Goal: Check status

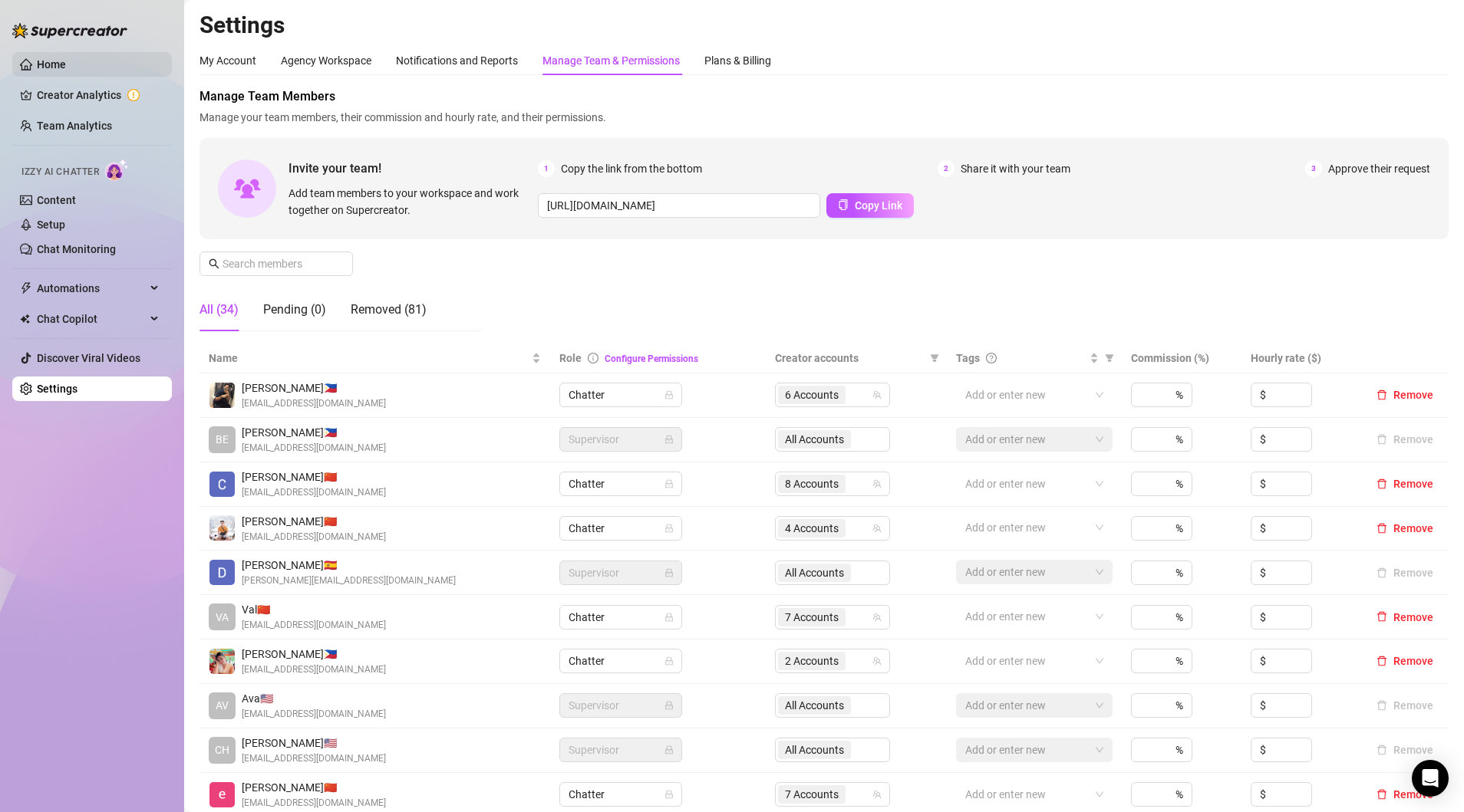
click at [47, 64] on link "Home" at bounding box center [51, 64] width 29 height 13
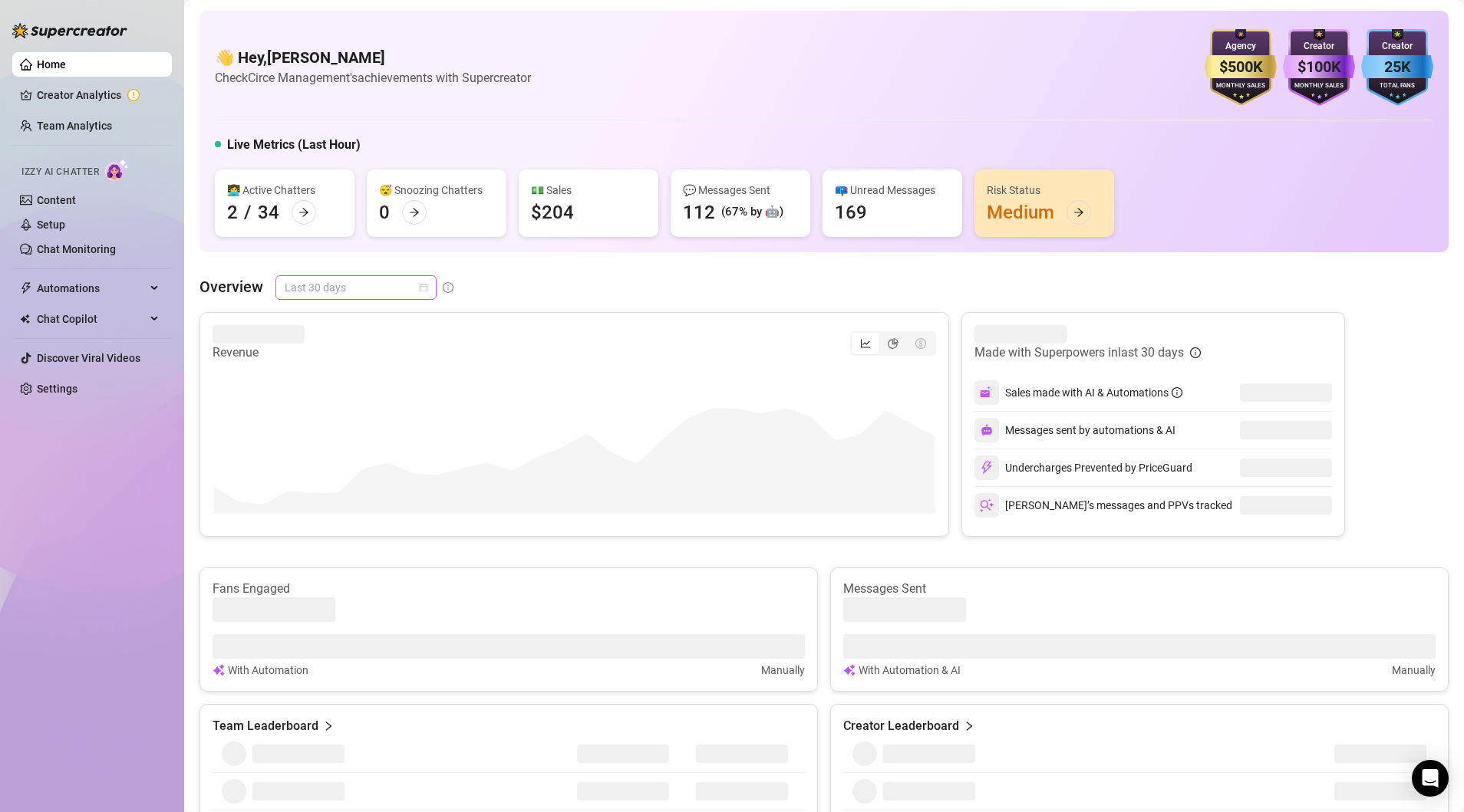
click at [419, 281] on span "Last 30 days" at bounding box center [356, 287] width 143 height 23
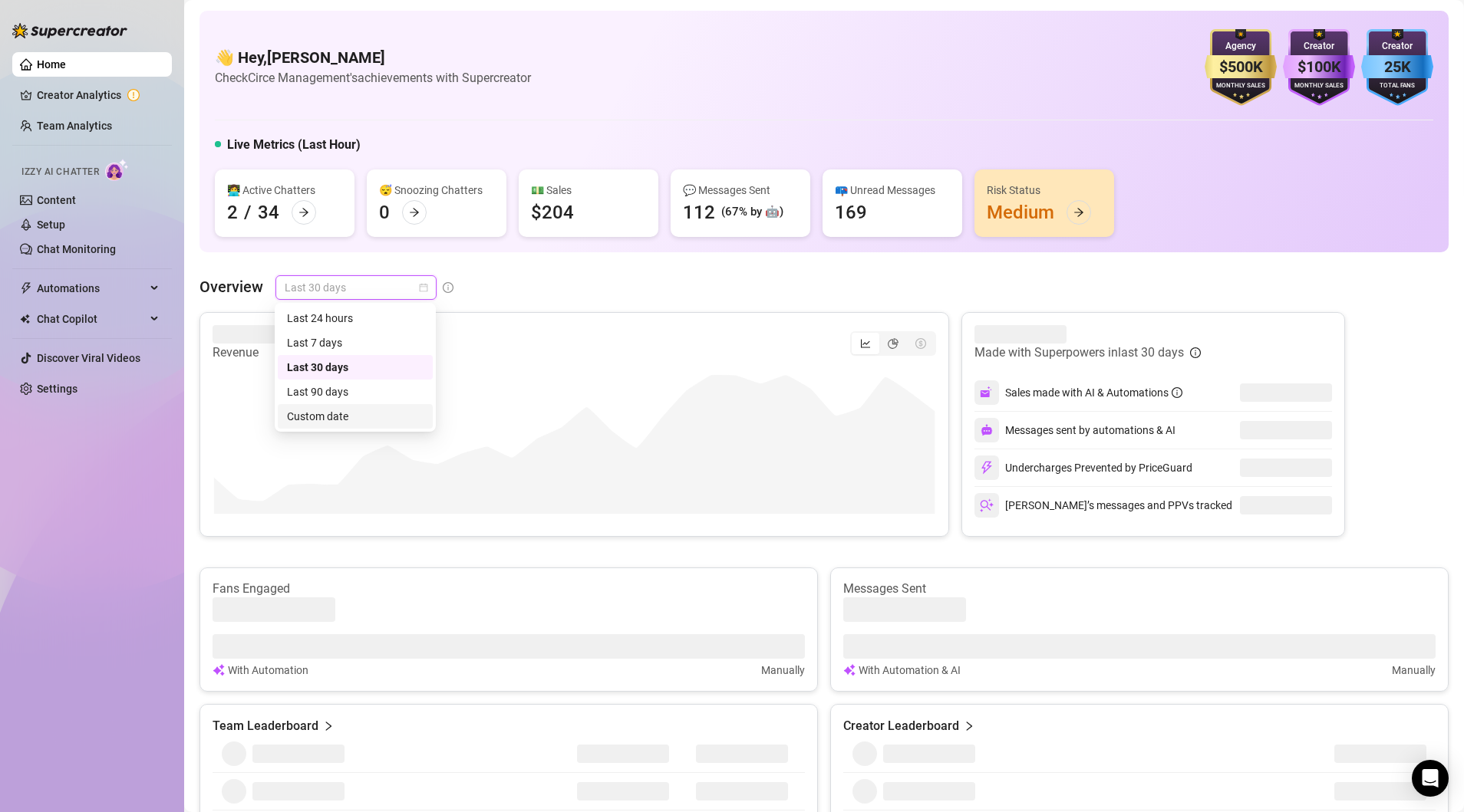
click at [331, 416] on div "Custom date" at bounding box center [355, 416] width 137 height 17
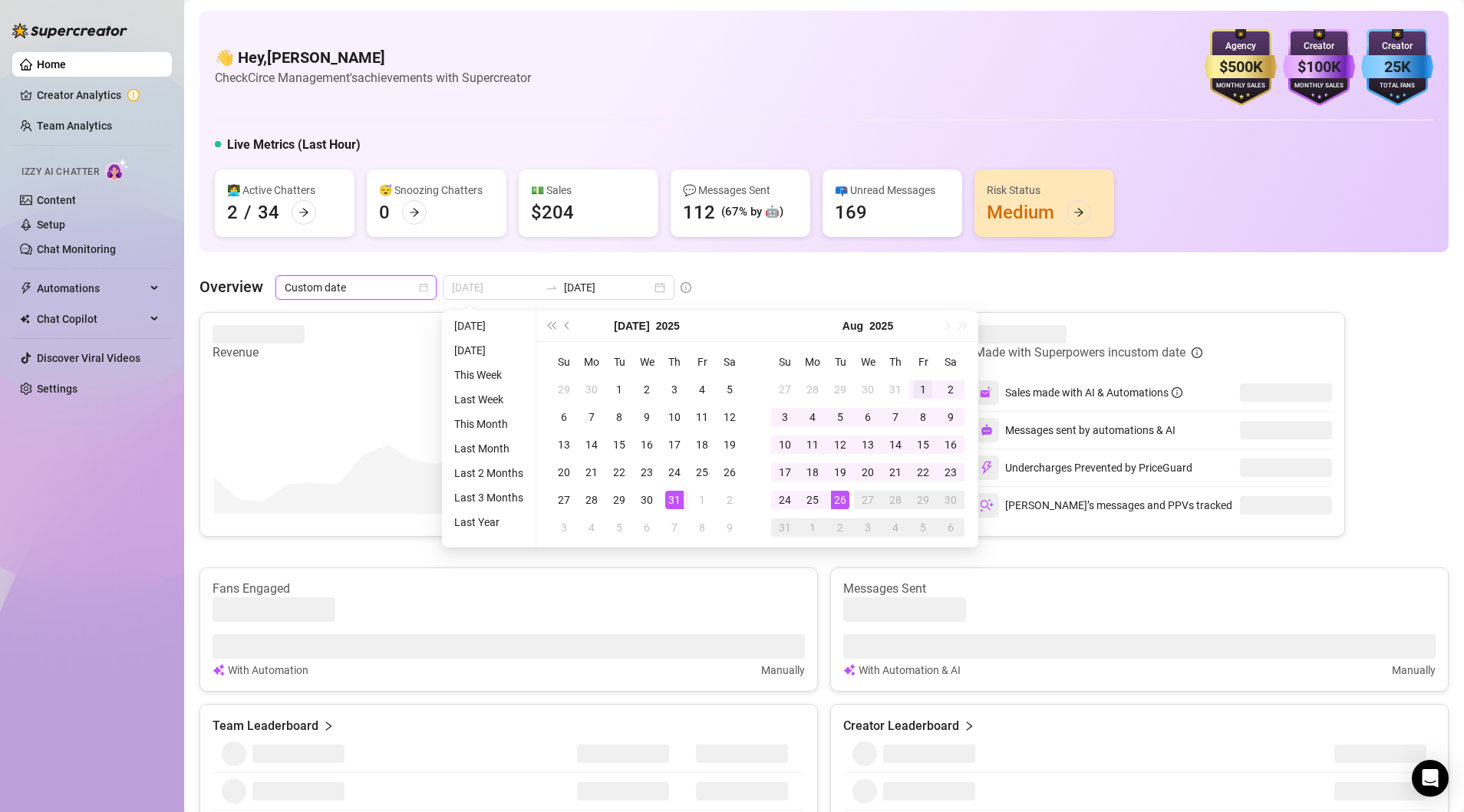
type input "[DATE]"
click at [920, 391] on div "1" at bounding box center [923, 390] width 18 height 18
type input "[DATE]"
click at [837, 496] on div "26" at bounding box center [840, 500] width 18 height 18
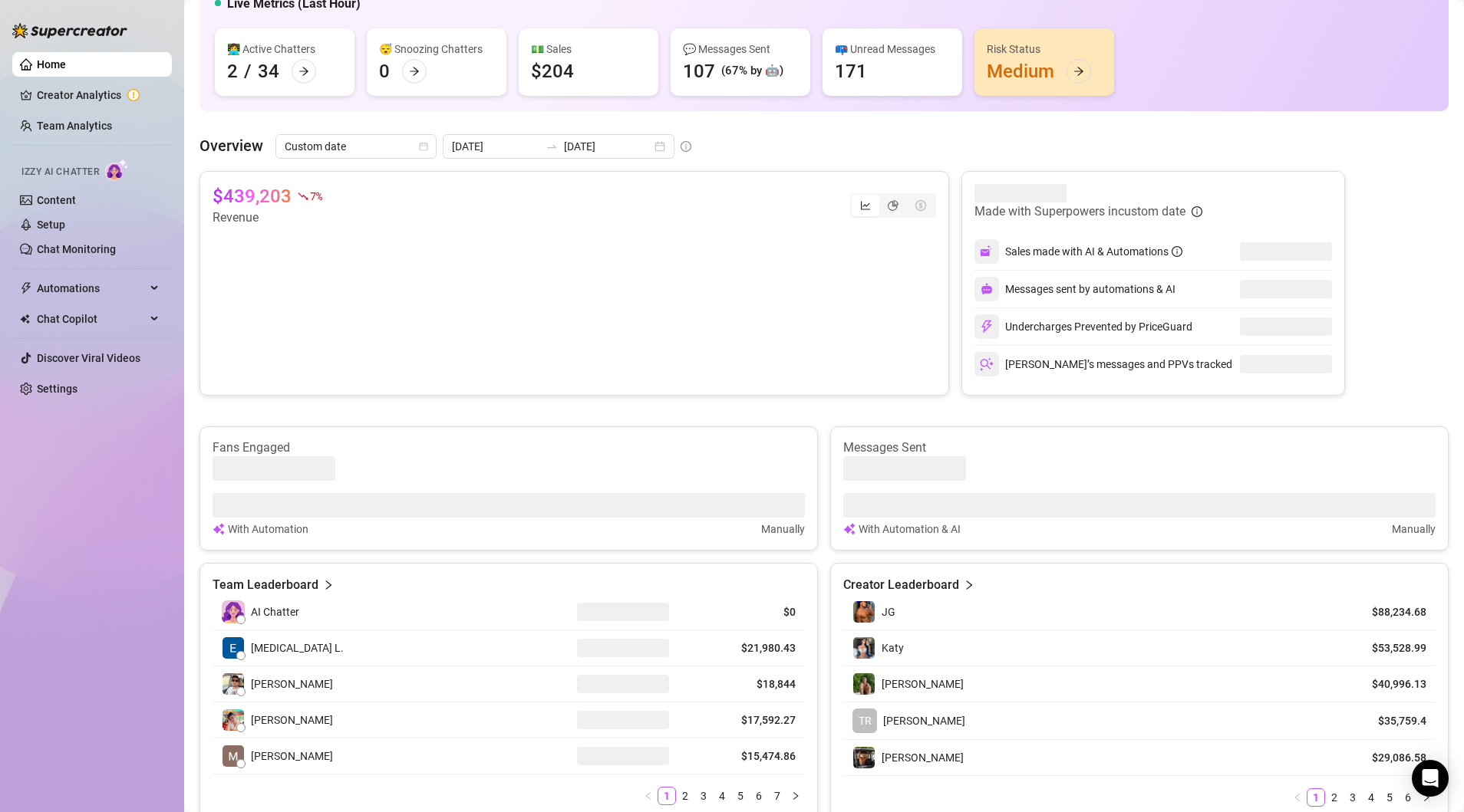
scroll to position [90, 0]
